Goal: Information Seeking & Learning: Learn about a topic

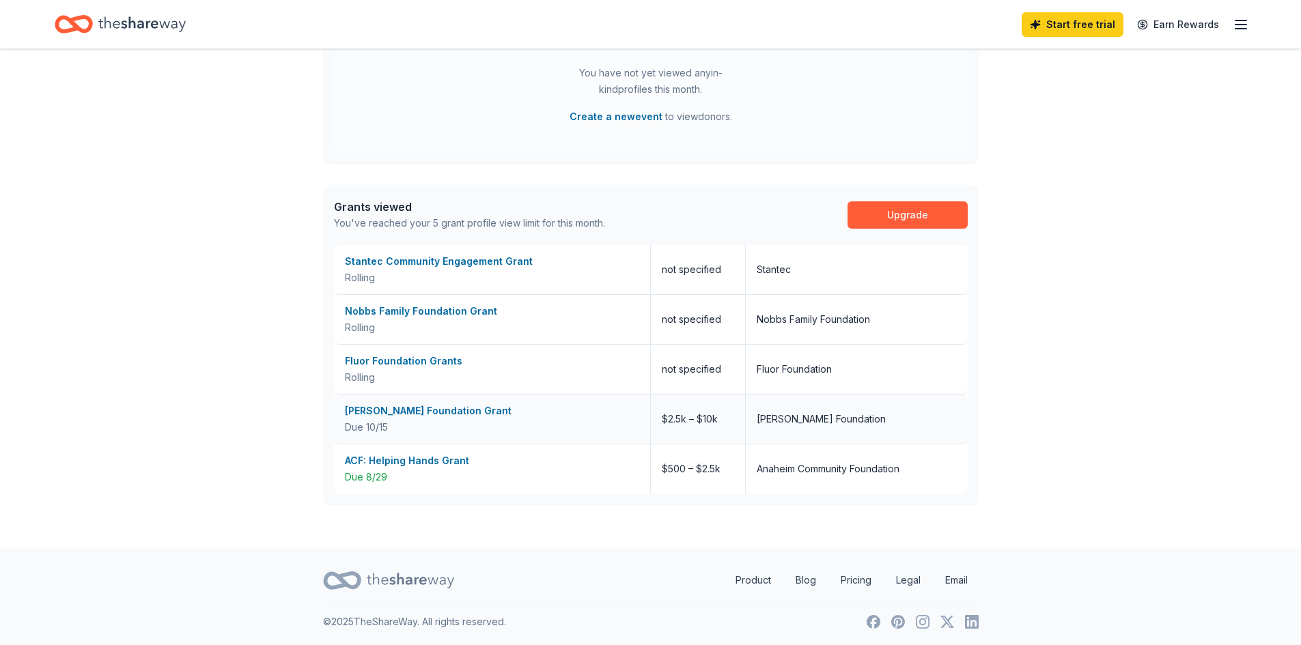
scroll to position [642, 0]
click at [383, 459] on div "ACF: Helping Hands Grant" at bounding box center [492, 459] width 294 height 16
click at [462, 408] on div "Julius Sumner Miller Foundation Grant" at bounding box center [492, 410] width 294 height 16
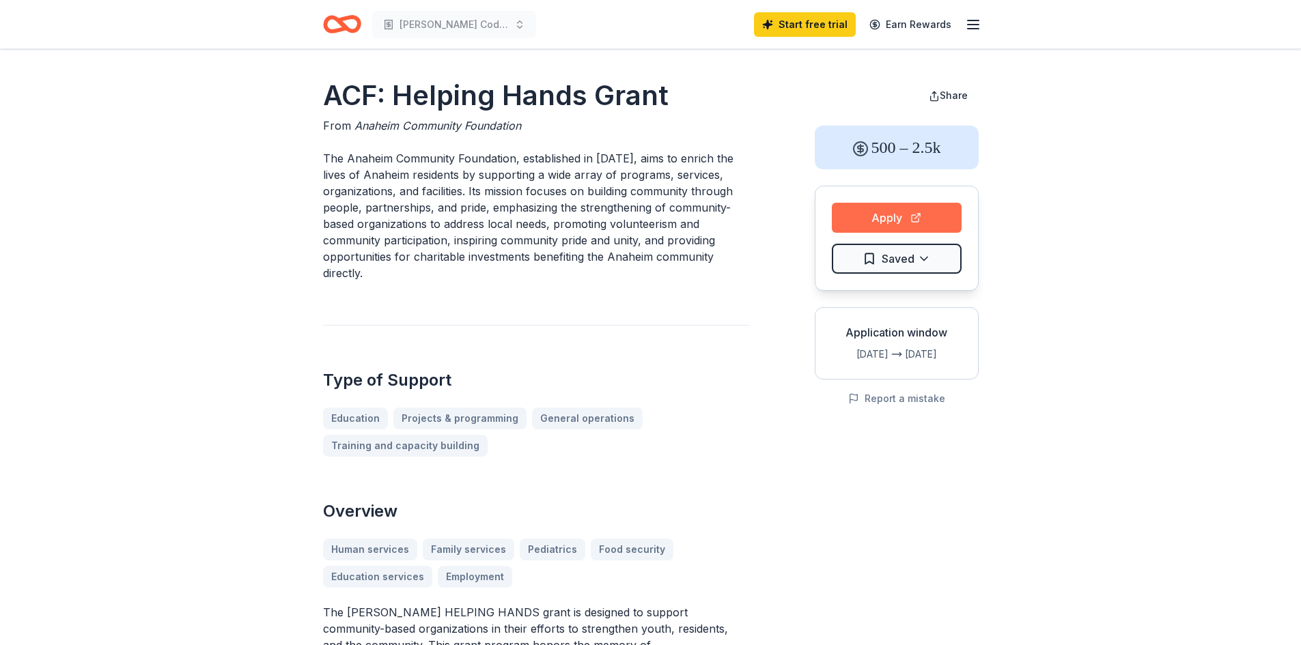
click at [873, 217] on button "Apply" at bounding box center [897, 218] width 130 height 30
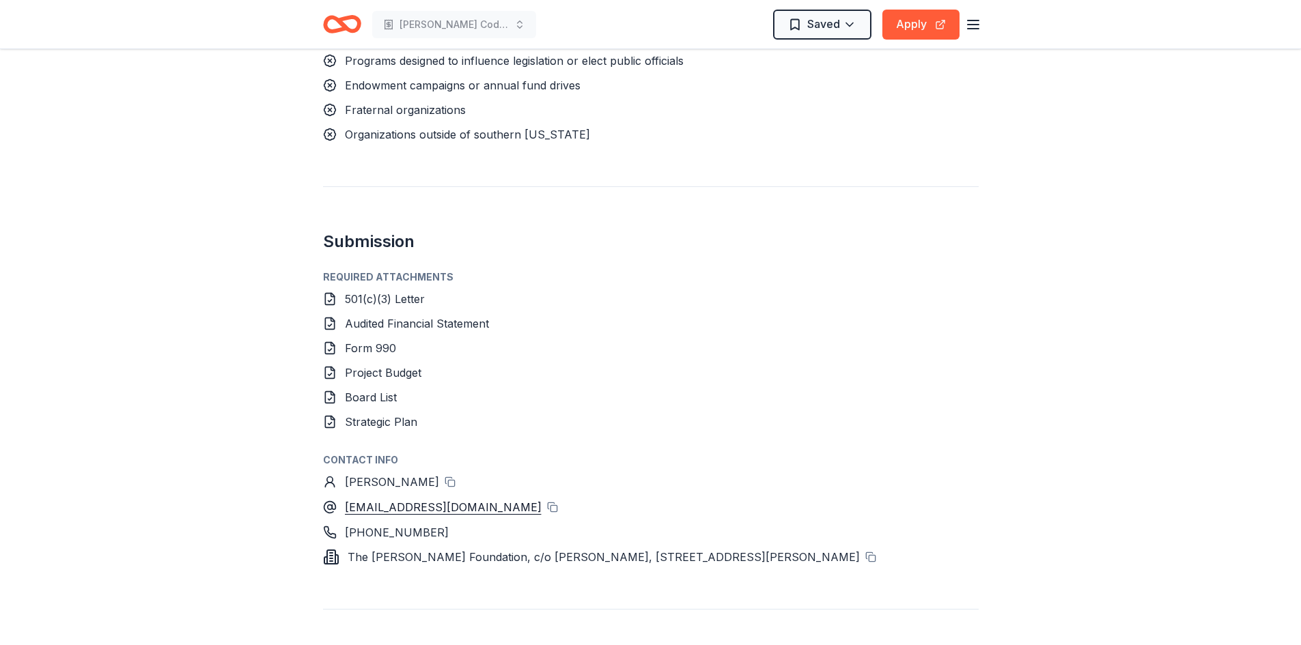
scroll to position [1297, 0]
